Goal: Task Accomplishment & Management: Complete application form

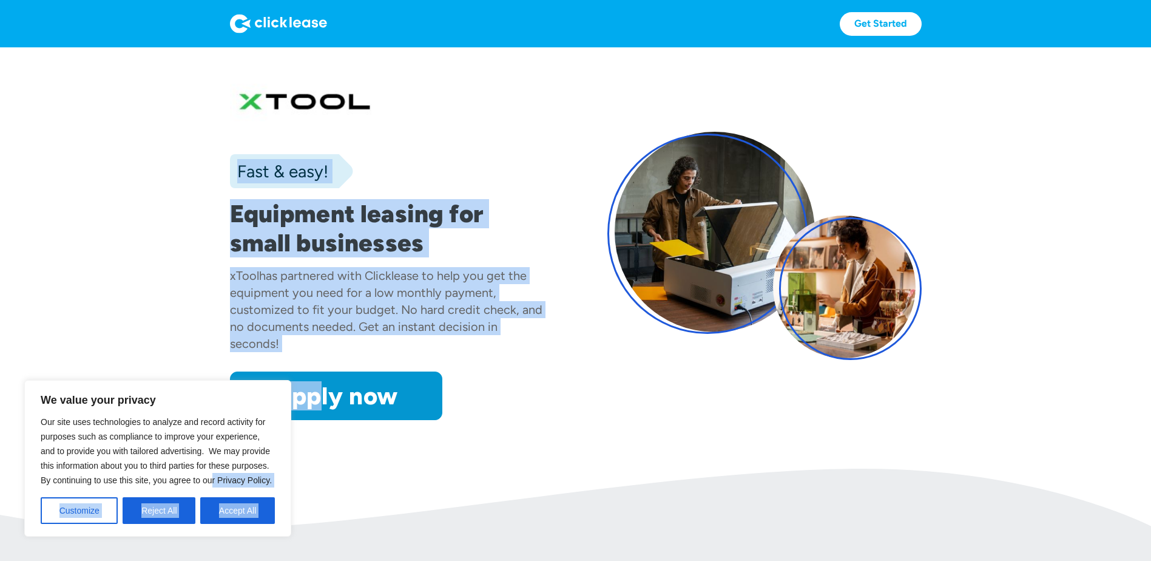
drag, startPoint x: 315, startPoint y: 365, endPoint x: 212, endPoint y: 481, distance: 155.2
drag, startPoint x: 212, startPoint y: 481, endPoint x: 225, endPoint y: 518, distance: 39.2
click at [218, 518] on button "Accept All" at bounding box center [237, 510] width 75 height 27
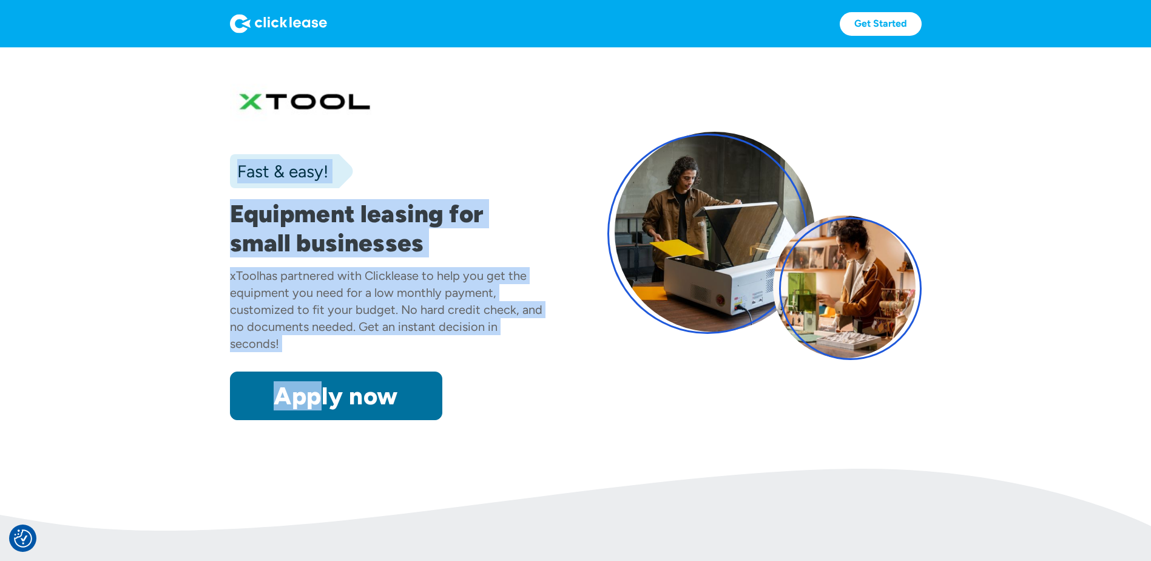
click at [330, 410] on link "Apply now" at bounding box center [336, 395] width 212 height 49
